Goal: Task Accomplishment & Management: Use online tool/utility

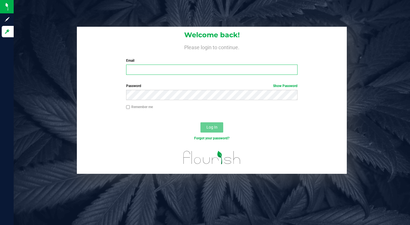
type input "[PERSON_NAME][EMAIL_ADDRESS][DOMAIN_NAME]"
click at [127, 107] on input "Remember me" at bounding box center [128, 107] width 4 height 4
checkbox input "true"
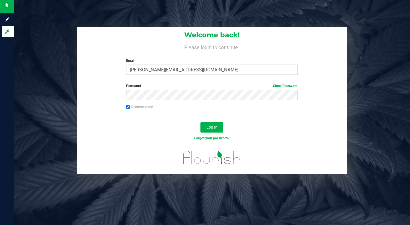
drag, startPoint x: 210, startPoint y: 128, endPoint x: 75, endPoint y: 105, distance: 136.5
click at [0, 0] on span "We followed up by providing you with the option to either automatically calcula…" at bounding box center [0, 0] width 0 height 0
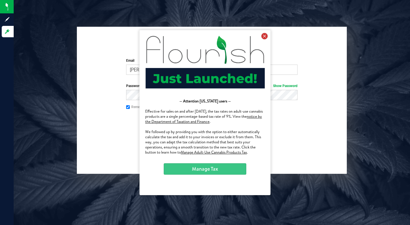
click at [265, 36] on icon at bounding box center [264, 36] width 6 height 6
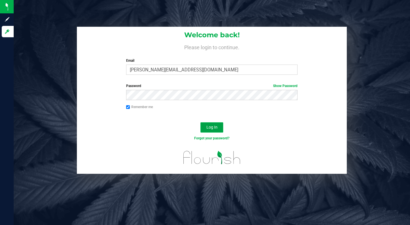
click at [208, 129] on span "Log In" at bounding box center [211, 127] width 11 height 5
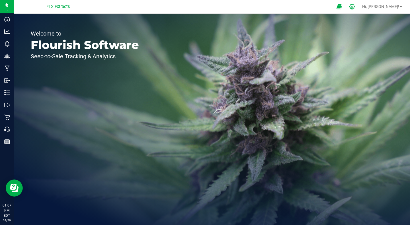
click at [355, 5] on icon at bounding box center [352, 7] width 6 height 6
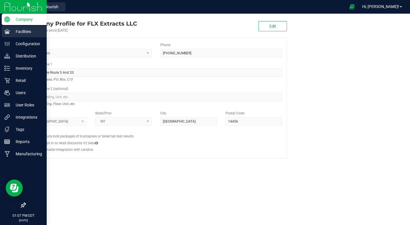
click at [21, 32] on p "Facilities" at bounding box center [27, 31] width 34 height 7
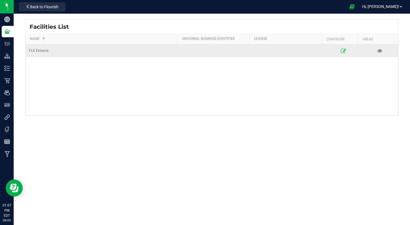
click at [340, 49] on icon at bounding box center [342, 51] width 5 height 4
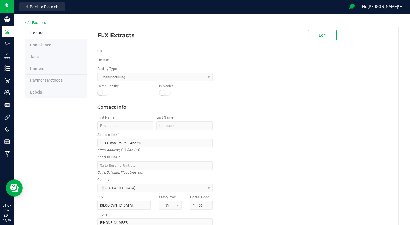
click at [52, 90] on li "Labels" at bounding box center [56, 92] width 62 height 12
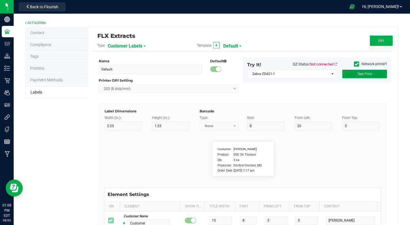
click at [352, 73] on button "Test Print" at bounding box center [364, 74] width 45 height 9
click at [137, 44] on span "Customer Labels" at bounding box center [125, 46] width 35 height 10
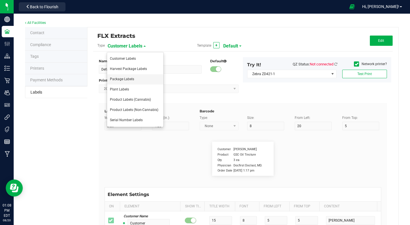
click at [125, 79] on span "Package Labels" at bounding box center [122, 79] width 24 height 4
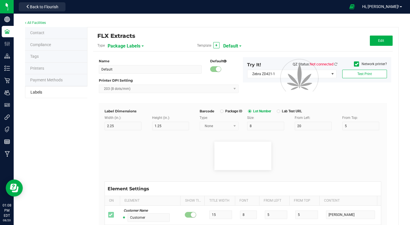
type input "2"
type input "15"
type input "SKU Name"
type input "25"
type input "10"
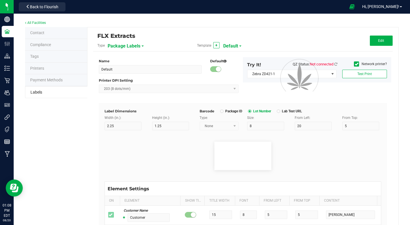
type input "2"
type input "3"
type input "Gelato Pen"
type input "Strain"
type input "25"
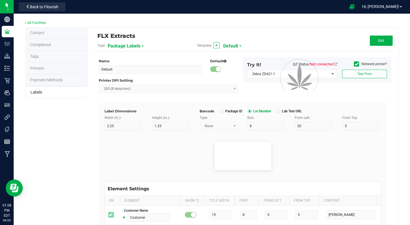
type input "10"
type input "2"
type input "6"
type input "Gelato"
type input "Package Date"
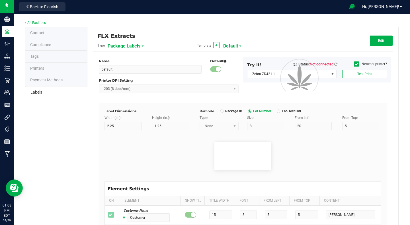
type input "25"
type input "10"
type input "2"
type input "9"
type input "[DATE]"
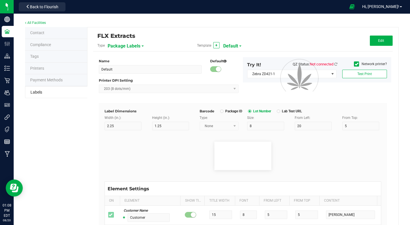
type input "Lot Number"
type input "25"
type input "10"
type input "2"
type input "12"
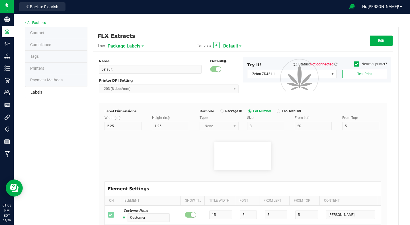
type input "LOT918234"
type input "Package ID"
type input "25"
type input "10"
type input "5"
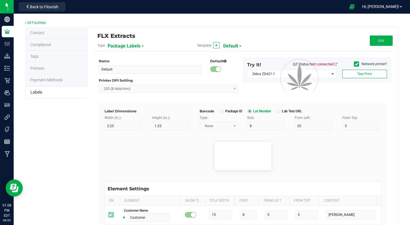
type input "CADMODS-20230420-096"
type input "Size"
type input "25"
type input "10"
type input "20"
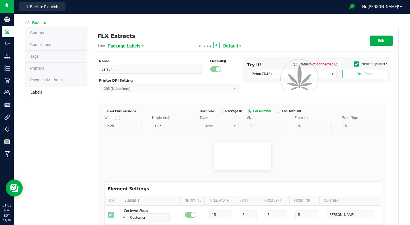
type input "44 ea"
type input "SKU"
type input "25"
type input "10"
type input "30"
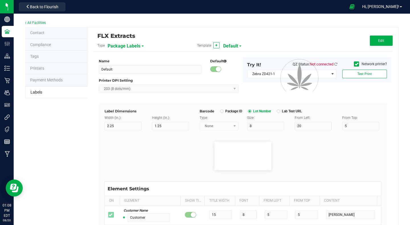
type input "42P017"
type input "Ref Field 1"
type input "25"
type input "10"
type input "35"
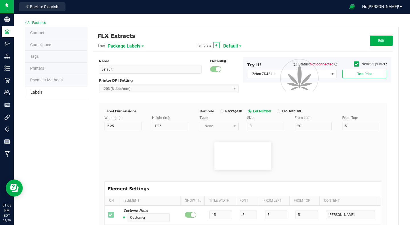
type input "Ref Field 1 Value"
type input "Ref Field 2"
type input "25"
type input "10"
type input "35"
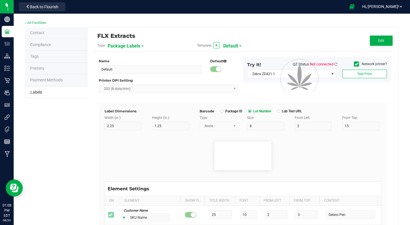
type input "Ref Field 2 Value"
type input "Ref Field 3"
type input "25"
type input "10"
type input "35"
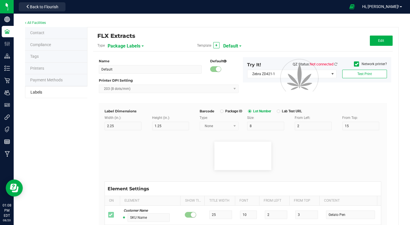
type input "Ref Field 3 Value"
type input "Item Ref Field 1"
type input "25"
type input "10"
type input "35"
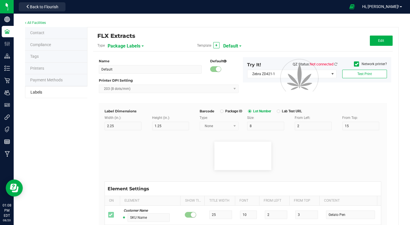
type input "Item Ref Field 1 Value"
type input "Item Ref Field 2"
type input "25"
type input "10"
type input "35"
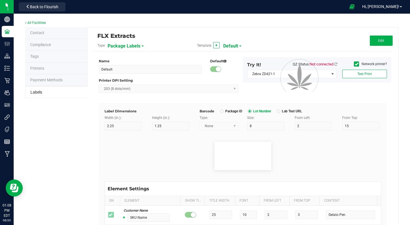
type input "Item Ref Field 2 Value"
type input "Item Ref Field 3"
type input "25"
type input "10"
type input "35"
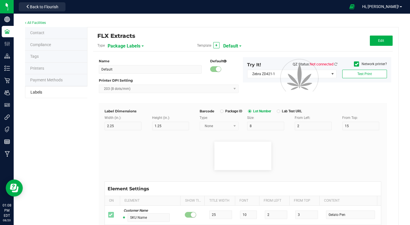
type input "Item Ref Field 3 Value"
type input "Item Ref Field 4"
type input "25"
type input "10"
type input "35"
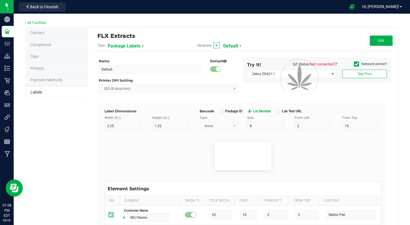
type input "Item Ref Field 4 Value"
type input "Item Ref Field 5"
type input "25"
type input "10"
type input "35"
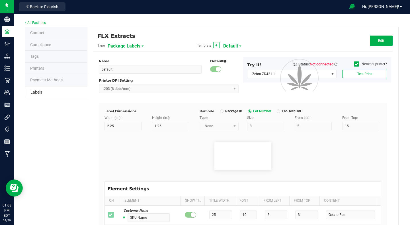
type input "Item Ref Field 5 Value"
type input "NDC Number"
type input "25"
type input "10"
type input "35"
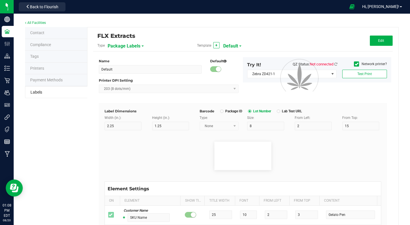
type input "[PHONE_NUMBER]"
type input "Number of Servings"
type input "25"
type input "10"
type input "35"
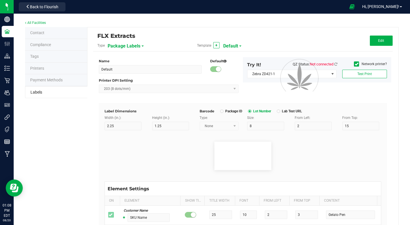
type input "4 servings/item"
type input "Serving Size"
type input "25"
type input "10"
type input "35"
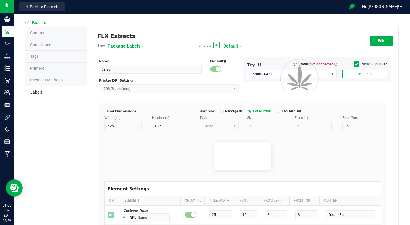
type input "1 cup"
type input "Serving Size (Grams)"
type input "25"
type input "10"
type input "35"
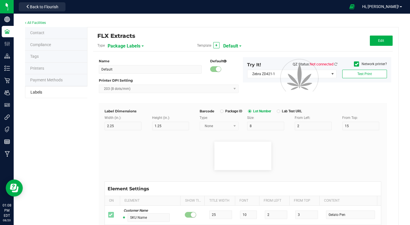
type input "4 g"
type input "Item Ingredients"
type input "25"
type input "10"
type input "35"
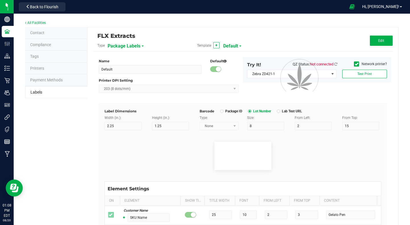
type input "Ingredient one, ingredient two"
type input "Allergens"
type input "25"
type input "10"
type input "35"
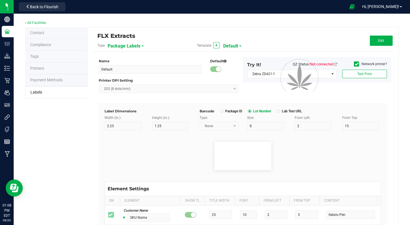
type input "Tree Nuts, Soy, Wheat"
type input "Feel"
type input "25"
type input "10"
type input "35"
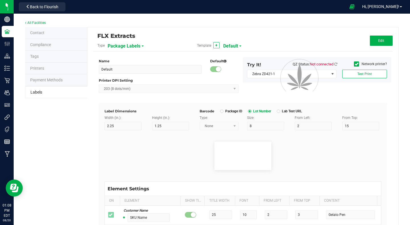
type input "Relaxed"
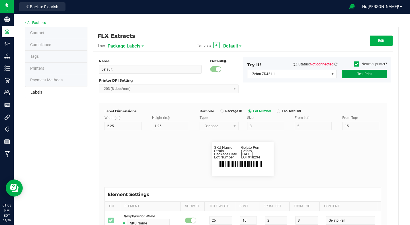
click at [361, 75] on span "Test Print" at bounding box center [364, 74] width 15 height 4
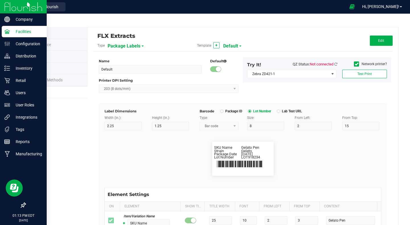
click at [9, 5] on img at bounding box center [23, 6] width 38 height 13
